Goal: Information Seeking & Learning: Learn about a topic

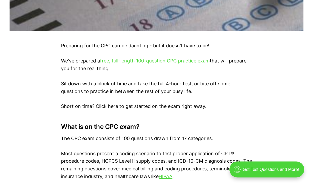
scroll to position [313, 0]
click at [205, 62] on link "free, full-length 100-question CPC practice exam" at bounding box center [155, 61] width 110 height 6
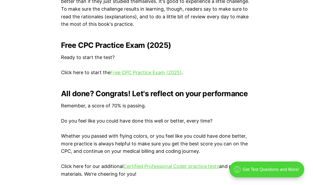
scroll to position [1080, 0]
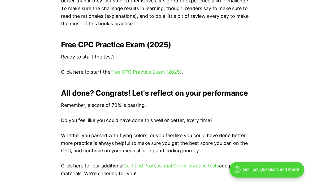
click at [160, 69] on link "Free CPC Practice Exam (2025)" at bounding box center [145, 72] width 71 height 6
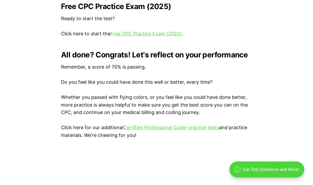
scroll to position [1111, 0]
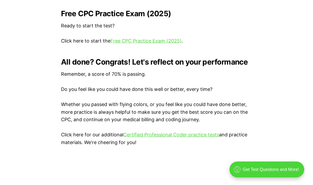
click at [208, 132] on link "Certified Professional Coder practice tests" at bounding box center [171, 135] width 96 height 6
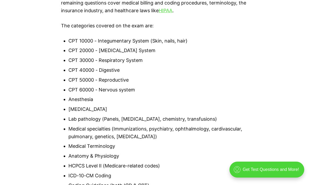
scroll to position [478, 0]
